Goal: Find contact information: Find contact information

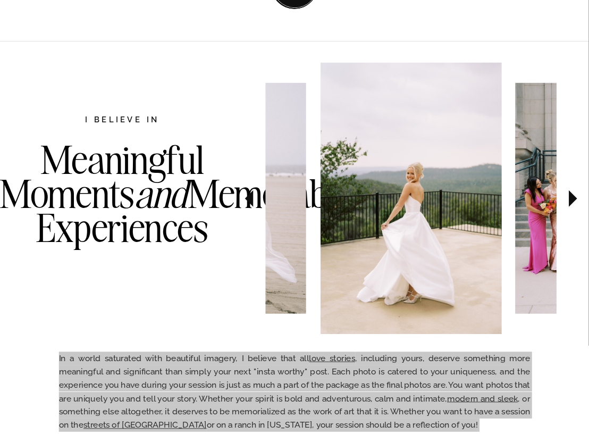
scroll to position [501, 0]
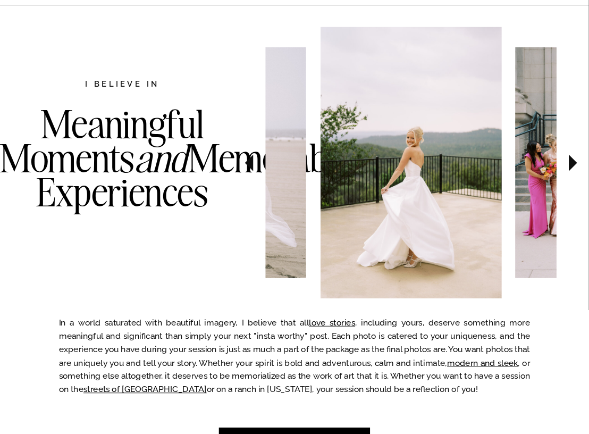
click at [260, 161] on icon at bounding box center [249, 163] width 33 height 35
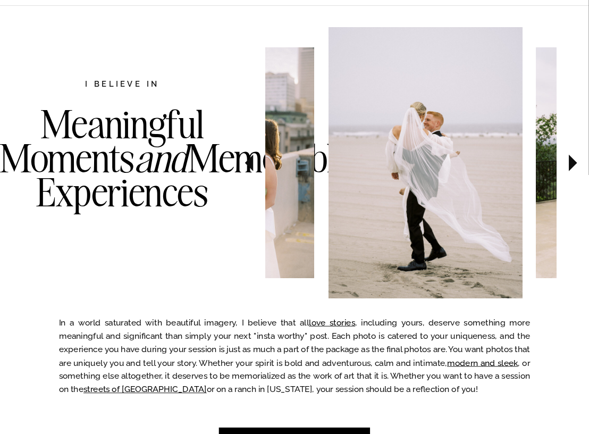
click at [259, 161] on icon at bounding box center [249, 163] width 33 height 35
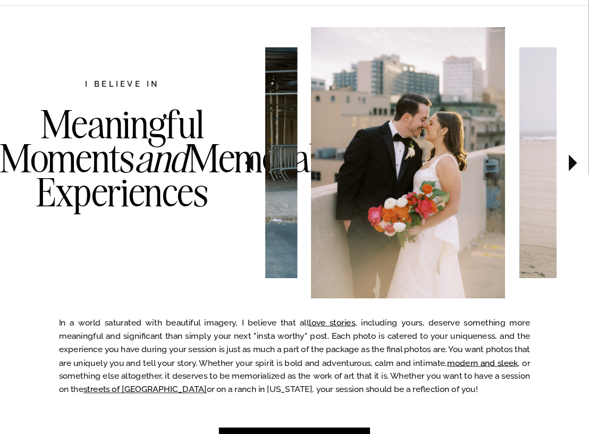
click at [259, 161] on icon at bounding box center [249, 163] width 33 height 35
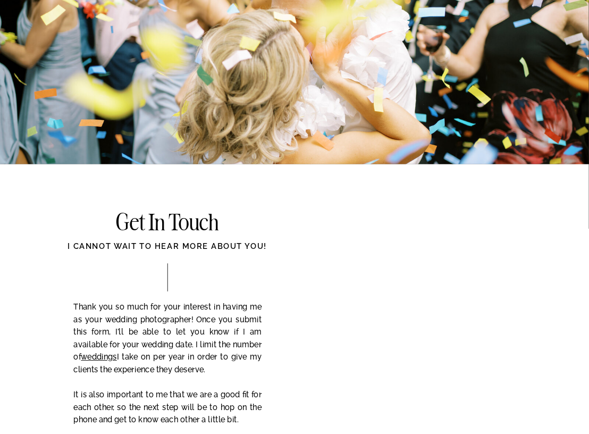
scroll to position [4150, 0]
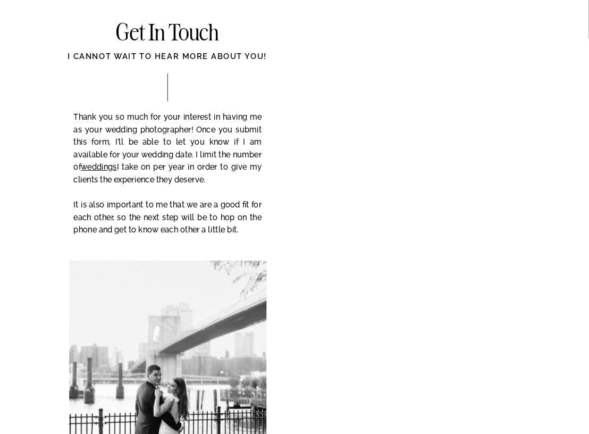
click at [146, 40] on h2 "Get In Touch" at bounding box center [167, 34] width 197 height 24
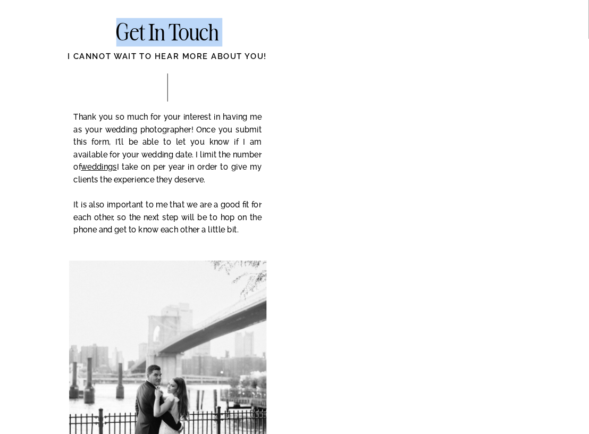
click at [146, 40] on h2 "Get In Touch" at bounding box center [167, 34] width 197 height 24
copy h2 "Get In Touch"
click at [148, 36] on h2 "Get In Touch" at bounding box center [167, 34] width 197 height 24
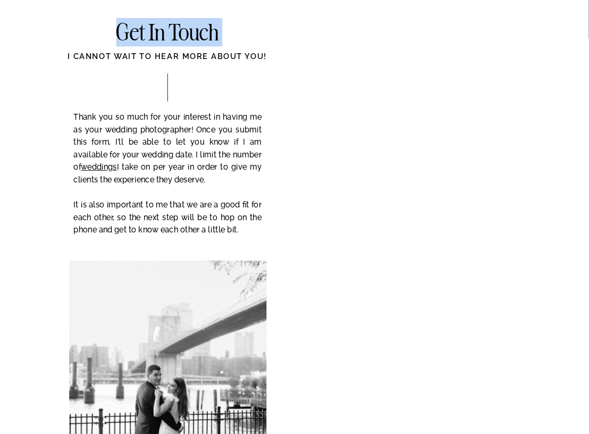
copy h2 "Get In Touch"
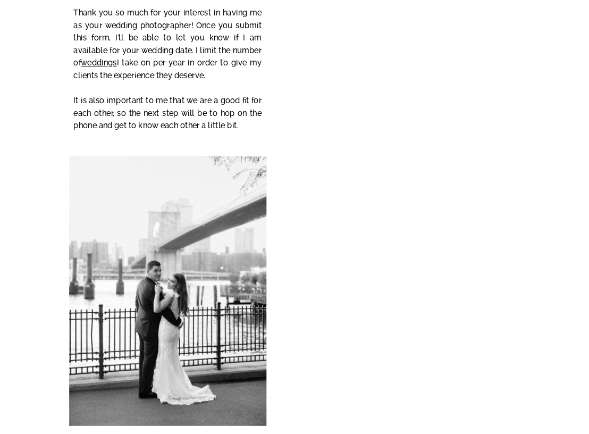
scroll to position [4256, 0]
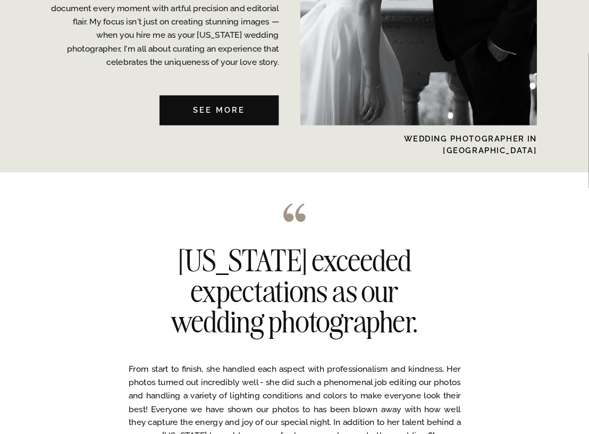
scroll to position [2671, 0]
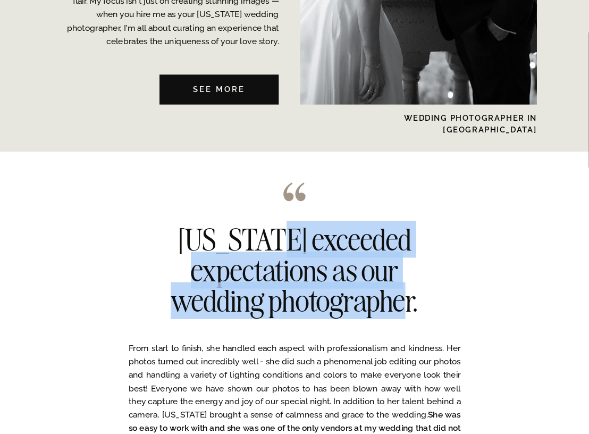
drag, startPoint x: 292, startPoint y: 234, endPoint x: 433, endPoint y: 305, distance: 157.9
click at [433, 305] on h2 "[US_STATE] exceeded expectations as our wedding photographer." at bounding box center [295, 272] width 300 height 97
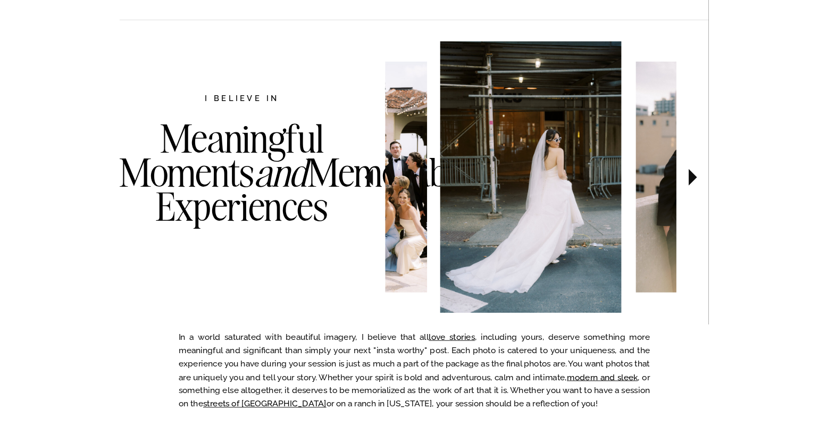
scroll to position [490, 0]
